Goal: Check status: Check status

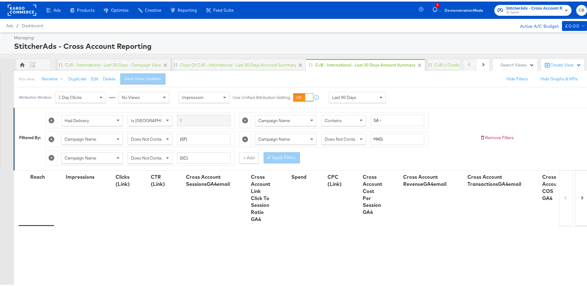
click at [378, 99] on span at bounding box center [382, 95] width 8 height 10
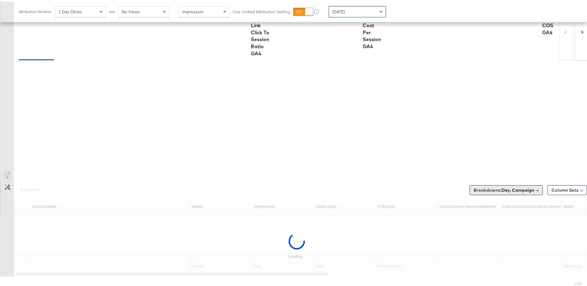
click at [501, 187] on b "Day, Campaign" at bounding box center [517, 189] width 33 height 6
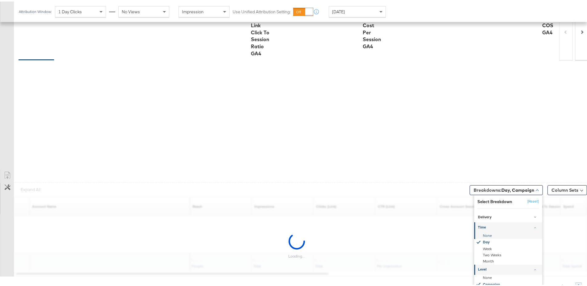
click at [478, 232] on div "None" at bounding box center [508, 234] width 67 height 6
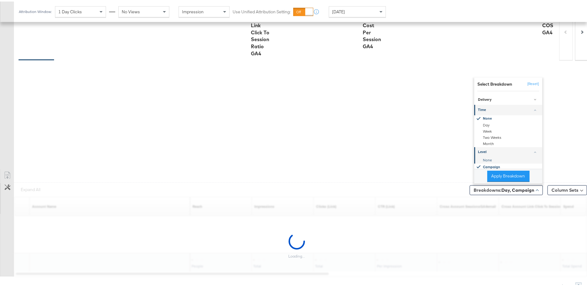
click at [481, 157] on div "None" at bounding box center [508, 158] width 67 height 6
click at [493, 170] on button "Apply Breakdown" at bounding box center [508, 174] width 42 height 11
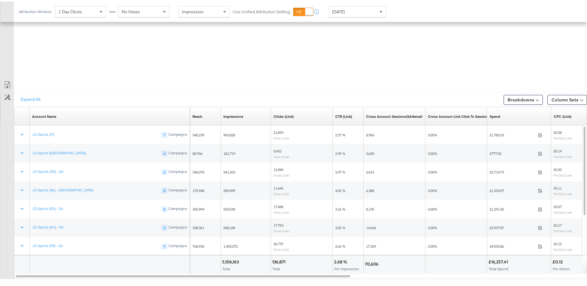
scroll to position [327, 0]
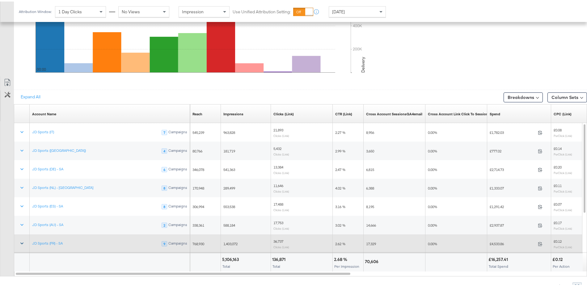
click at [20, 239] on icon at bounding box center [22, 241] width 6 height 6
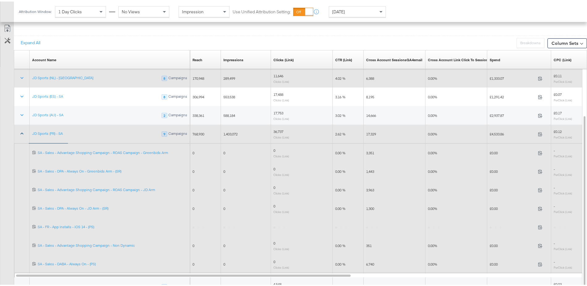
scroll to position [382, 0]
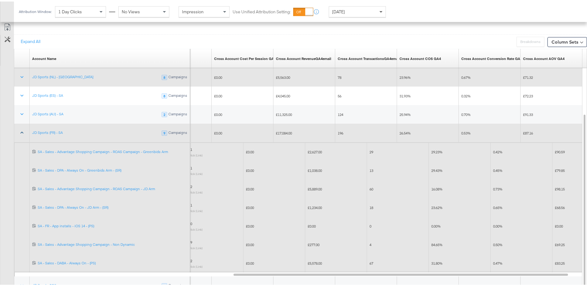
click at [383, 10] on span at bounding box center [382, 10] width 8 height 10
click at [408, 10] on div "[DATE]" at bounding box center [402, 12] width 10 height 5
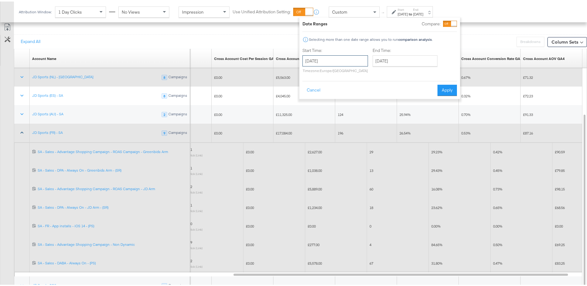
click at [331, 56] on input "[DATE]" at bounding box center [334, 59] width 65 height 11
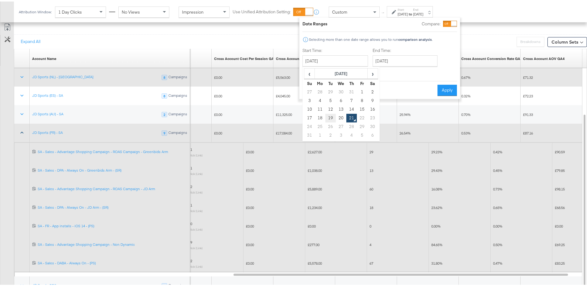
click at [330, 117] on td "19" at bounding box center [330, 116] width 10 height 9
type input "[DATE]"
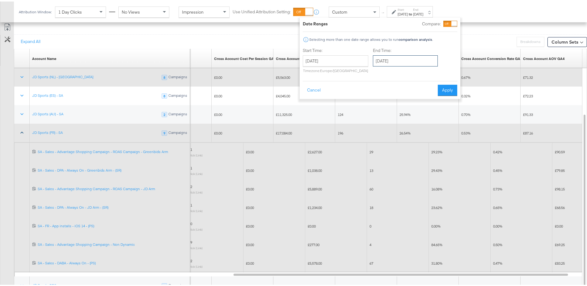
click at [390, 59] on input "[DATE]" at bounding box center [405, 59] width 65 height 11
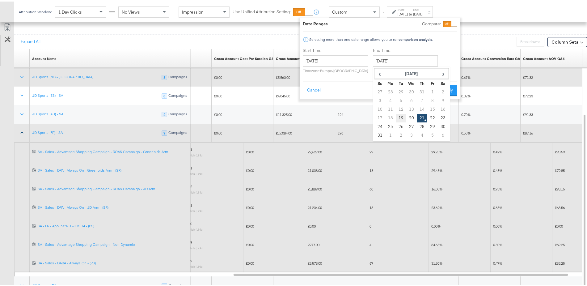
click at [399, 116] on td "19" at bounding box center [400, 116] width 10 height 9
type input "[DATE]"
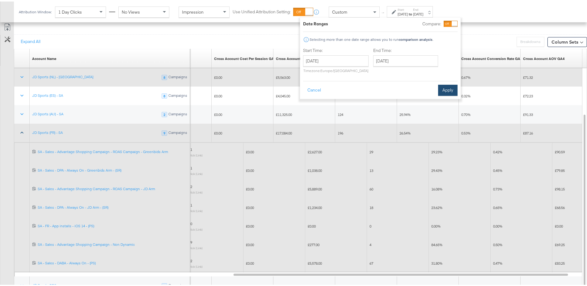
click at [443, 87] on button "Apply" at bounding box center [447, 88] width 19 height 11
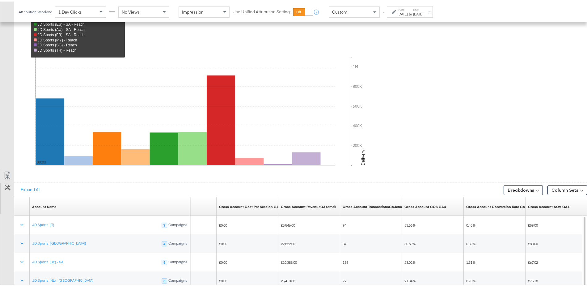
scroll to position [328, 0]
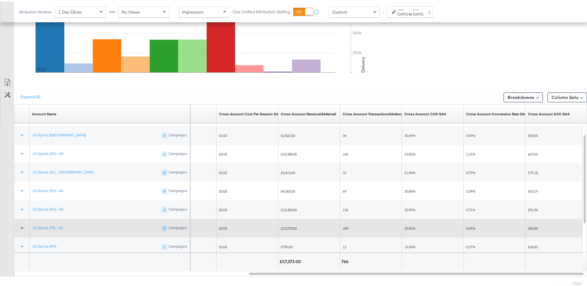
click at [21, 227] on icon at bounding box center [22, 226] width 6 height 6
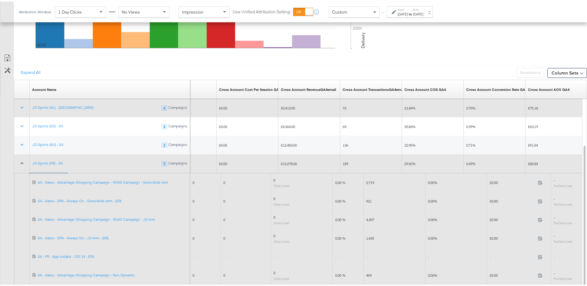
scroll to position [353, 0]
